Goal: Information Seeking & Learning: Learn about a topic

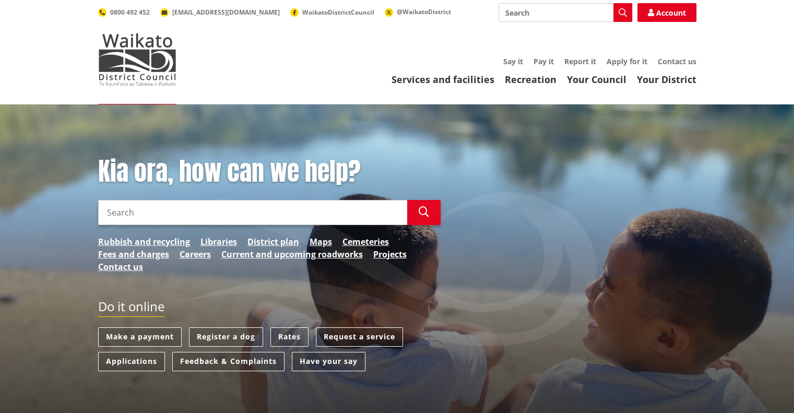
click at [531, 14] on input "Search" at bounding box center [566, 12] width 134 height 19
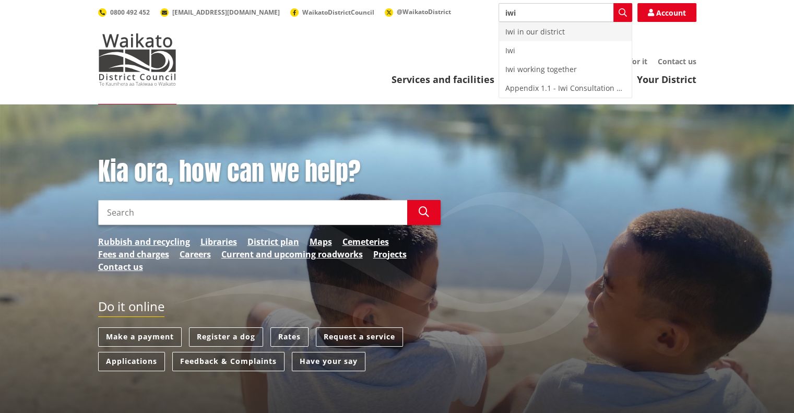
type input "iwi"
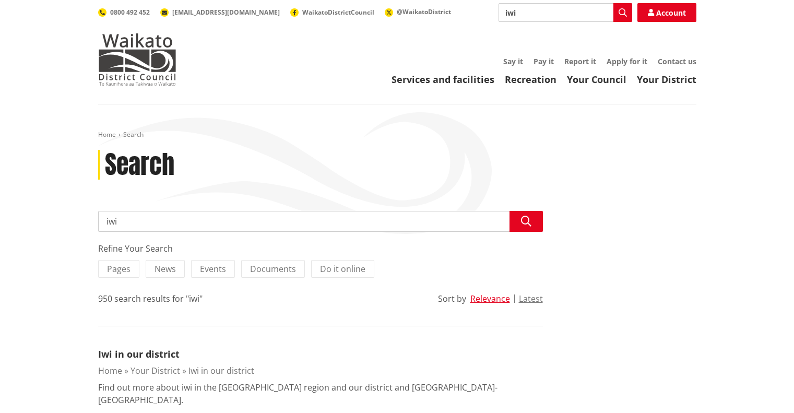
click at [530, 31] on div "Toggle search Toggle navigation Services and facilities Recreation Your Council…" at bounding box center [397, 44] width 614 height 82
click at [120, 350] on link "Iwi in our district" at bounding box center [138, 354] width 81 height 13
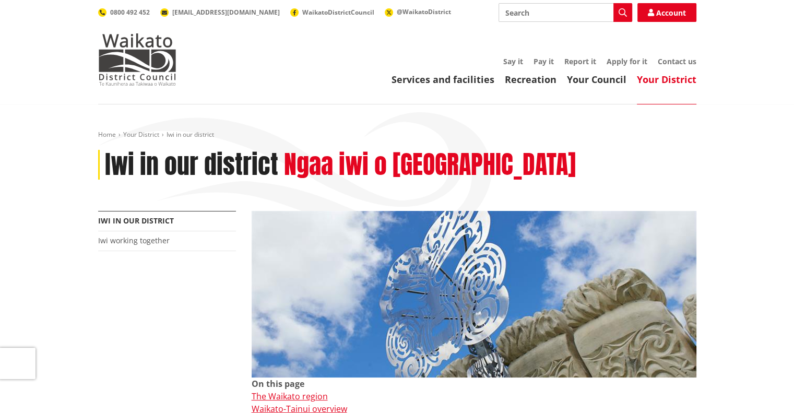
drag, startPoint x: 800, startPoint y: 46, endPoint x: 801, endPoint y: 0, distance: 46.5
